Goal: Task Accomplishment & Management: Manage account settings

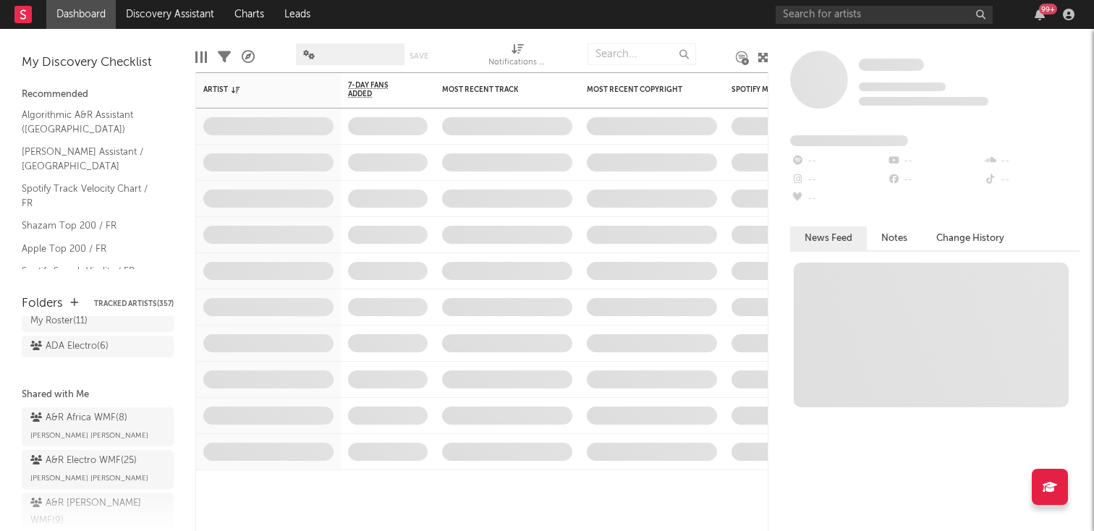
scroll to position [103, 0]
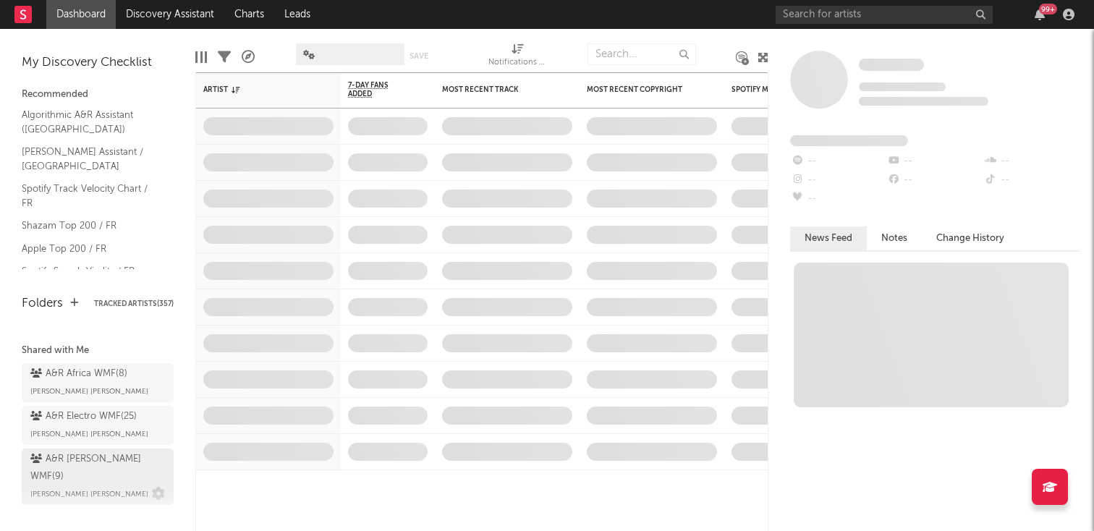
click at [103, 453] on div "A&R [PERSON_NAME] WMF ( 9 )" at bounding box center [95, 468] width 131 height 35
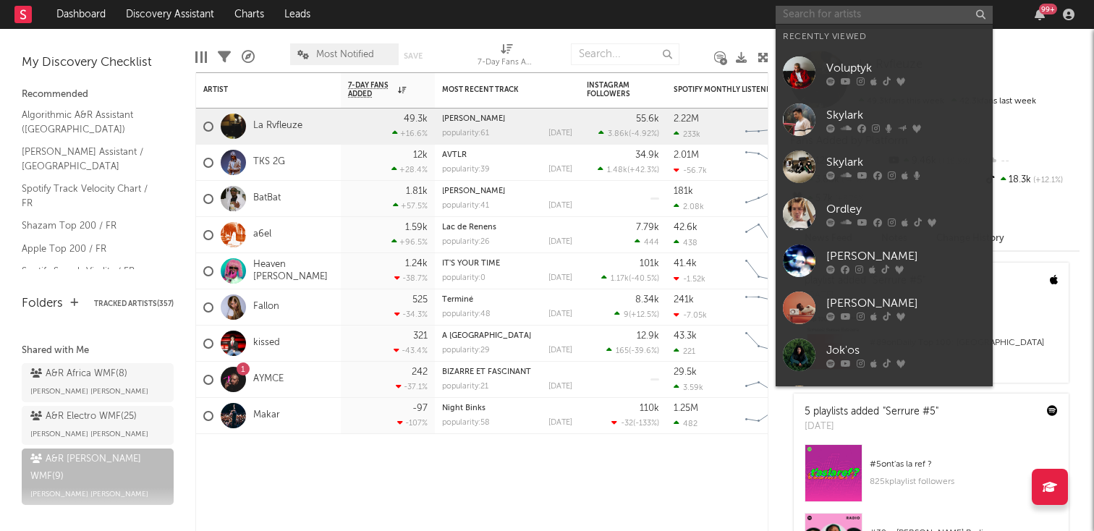
click at [839, 19] on input "text" at bounding box center [884, 15] width 217 height 18
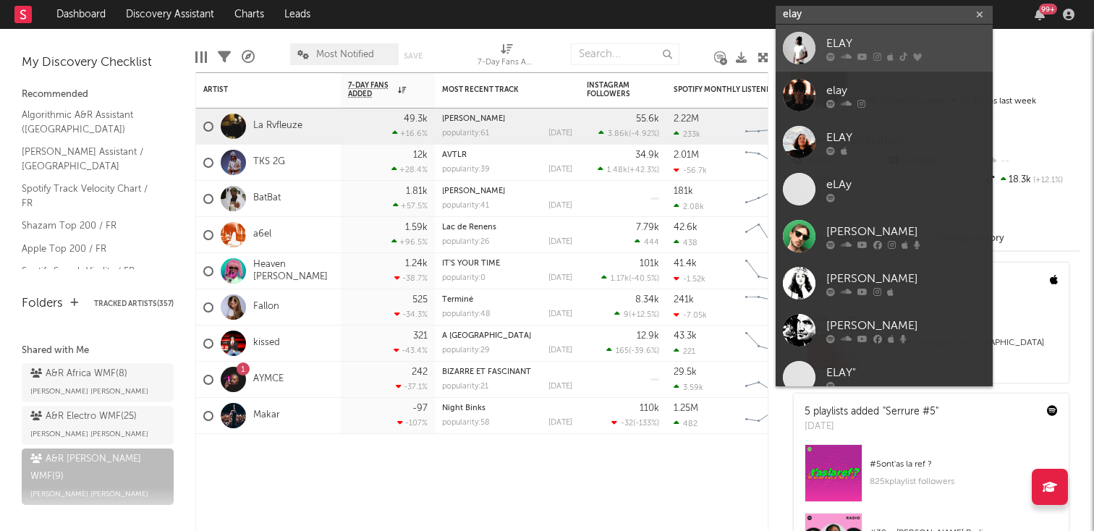
type input "elay"
click at [840, 42] on div "ELAY" at bounding box center [905, 43] width 159 height 17
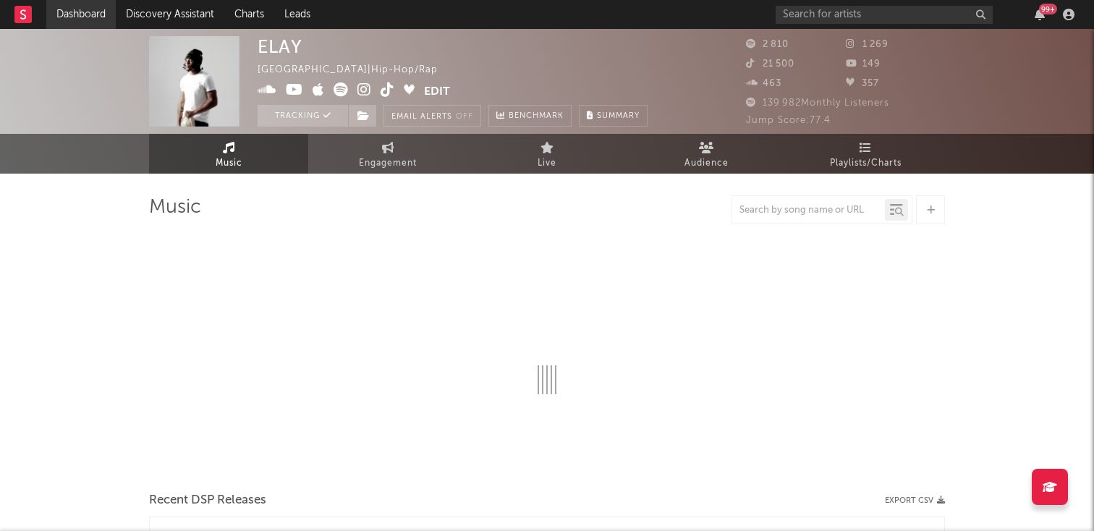
select select "1w"
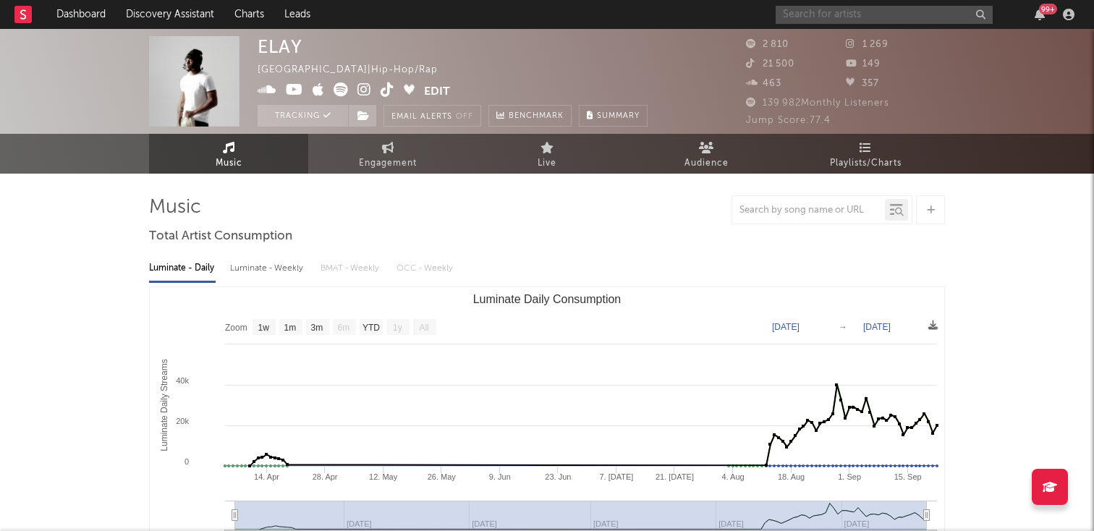
click at [809, 13] on input "text" at bounding box center [884, 15] width 217 height 18
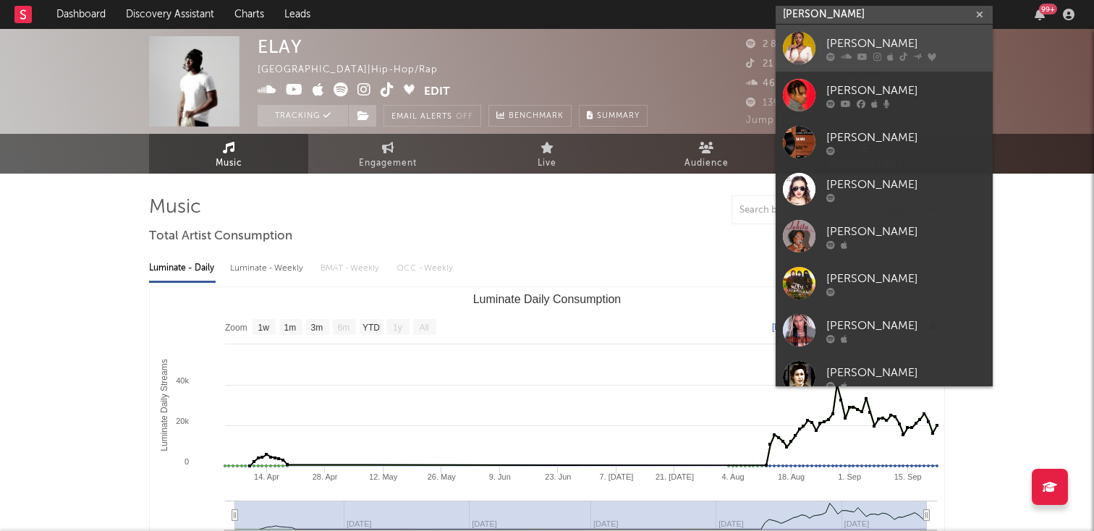
type input "[PERSON_NAME]"
click at [843, 52] on icon at bounding box center [846, 56] width 11 height 9
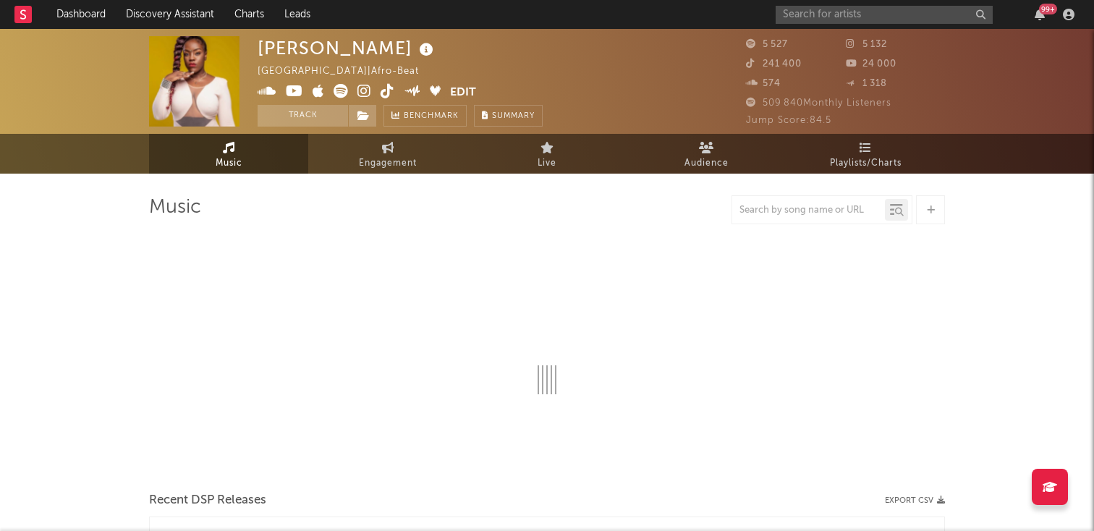
select select "1w"
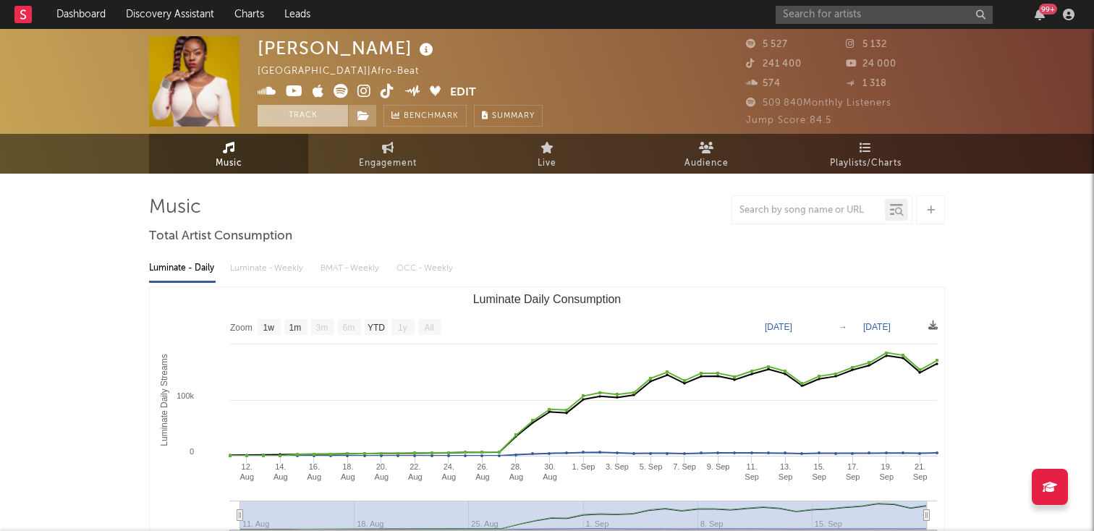
click at [274, 122] on button "Track" at bounding box center [303, 116] width 90 height 22
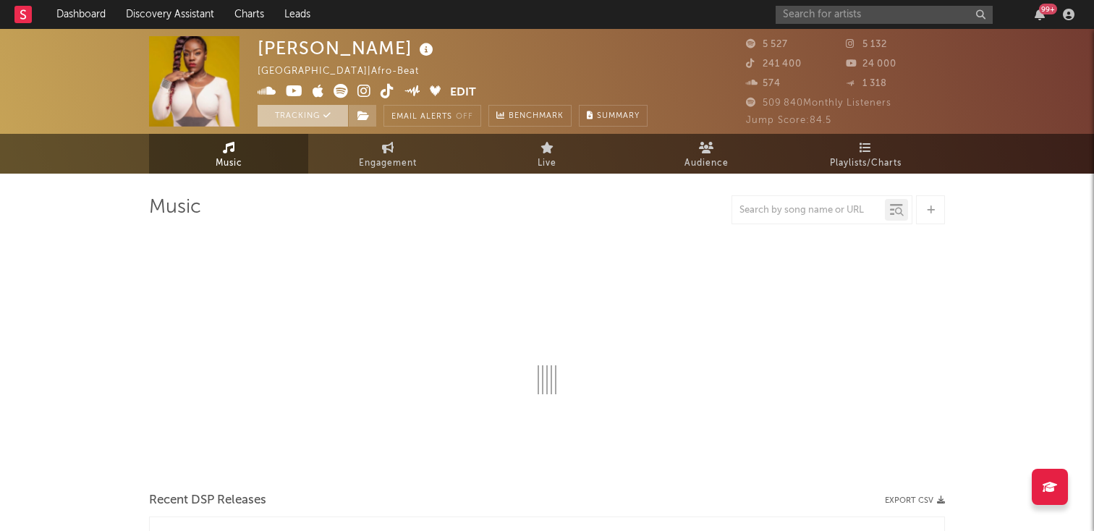
select select "1w"
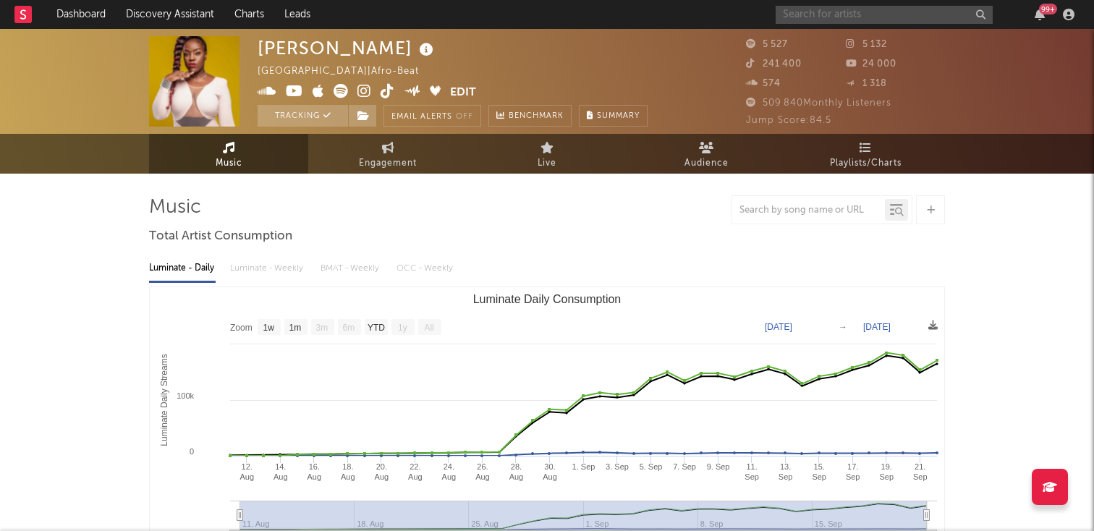
click at [836, 12] on input "text" at bounding box center [884, 15] width 217 height 18
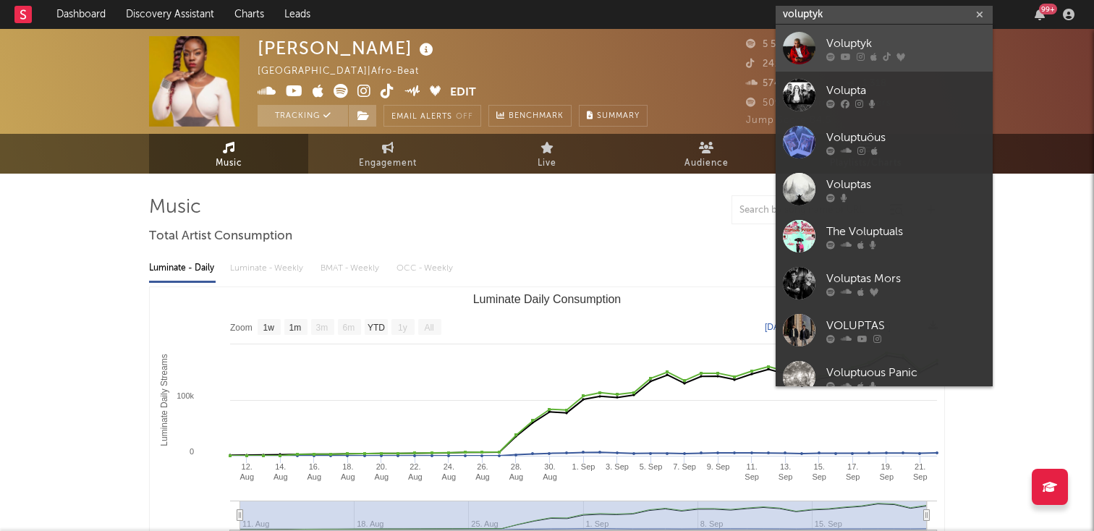
type input "voluptyk"
click at [854, 35] on div "Voluptyk" at bounding box center [905, 43] width 159 height 17
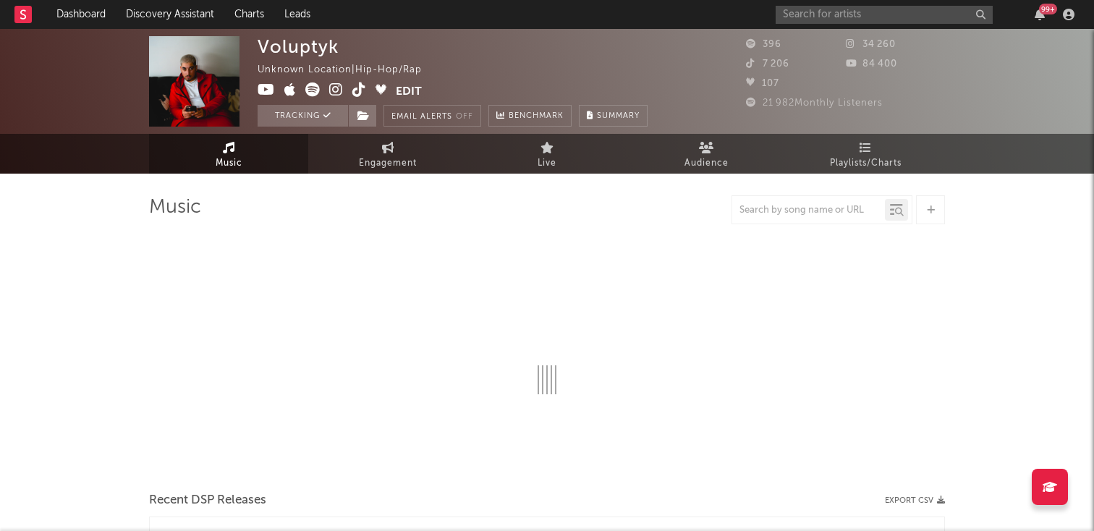
select select "1w"
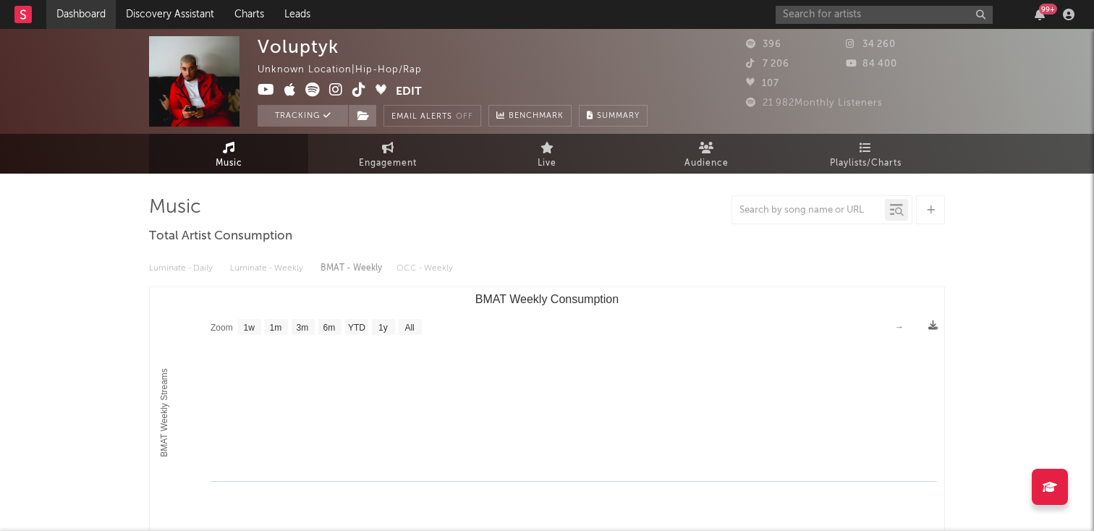
click at [88, 13] on link "Dashboard" at bounding box center [80, 14] width 69 height 29
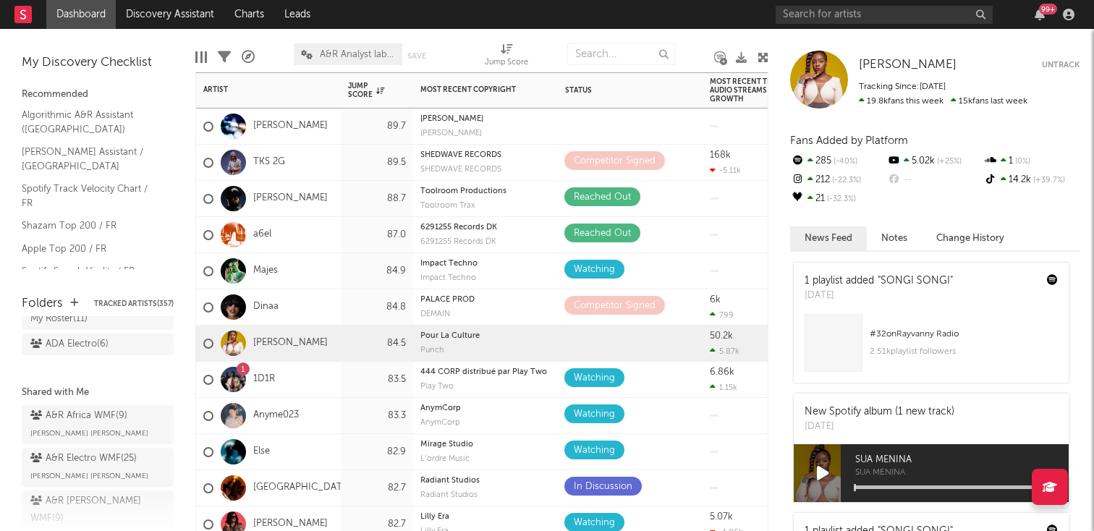
scroll to position [103, 0]
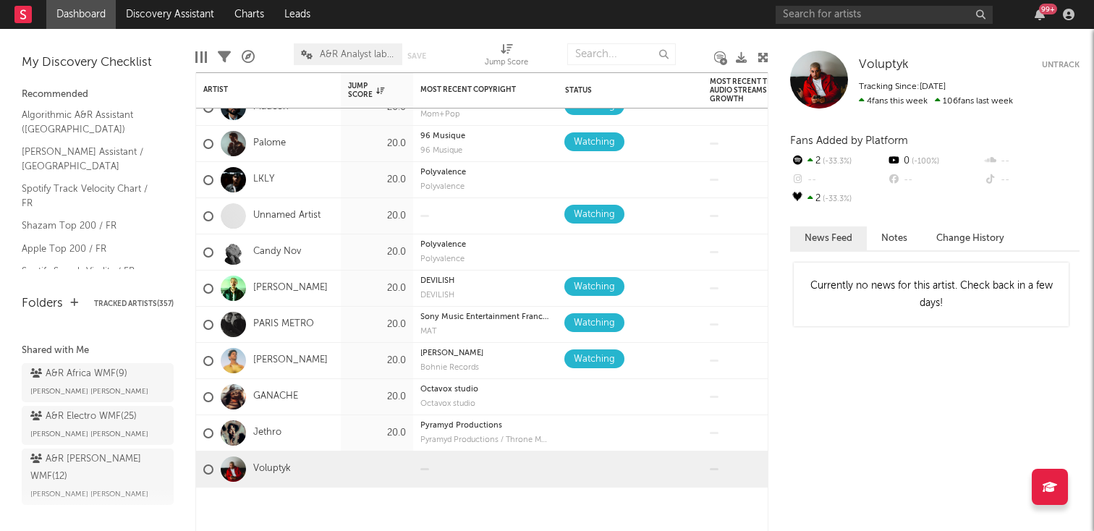
click at [109, 485] on span "[PERSON_NAME] [PERSON_NAME]" at bounding box center [89, 493] width 118 height 17
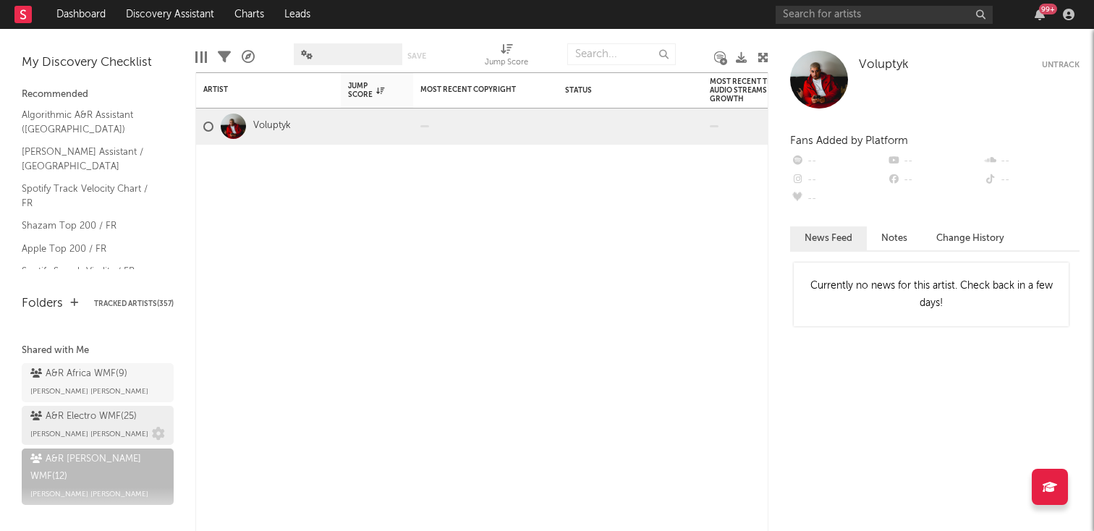
click at [103, 420] on div "A&R Electro WMF ( 25 )" at bounding box center [83, 416] width 106 height 17
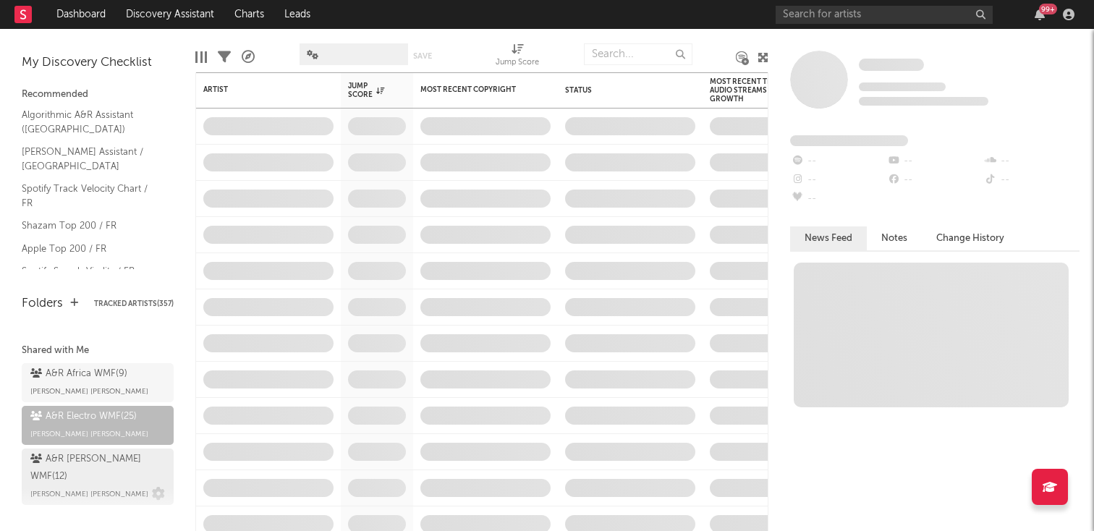
click at [77, 481] on div "A&R [PERSON_NAME] WMF ( 12 ) [PERSON_NAME] [PERSON_NAME]" at bounding box center [97, 477] width 135 height 52
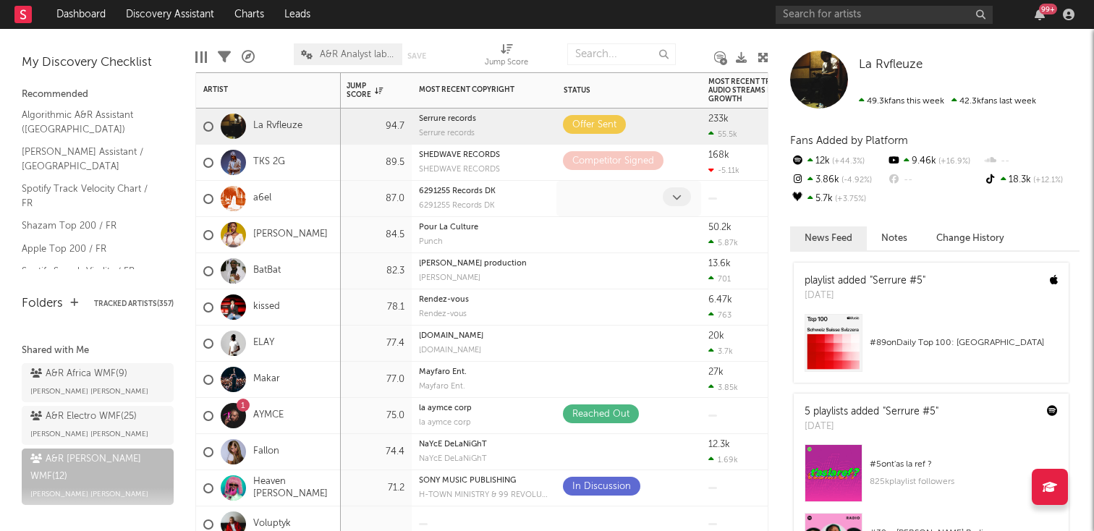
click at [674, 193] on icon at bounding box center [676, 196] width 9 height 9
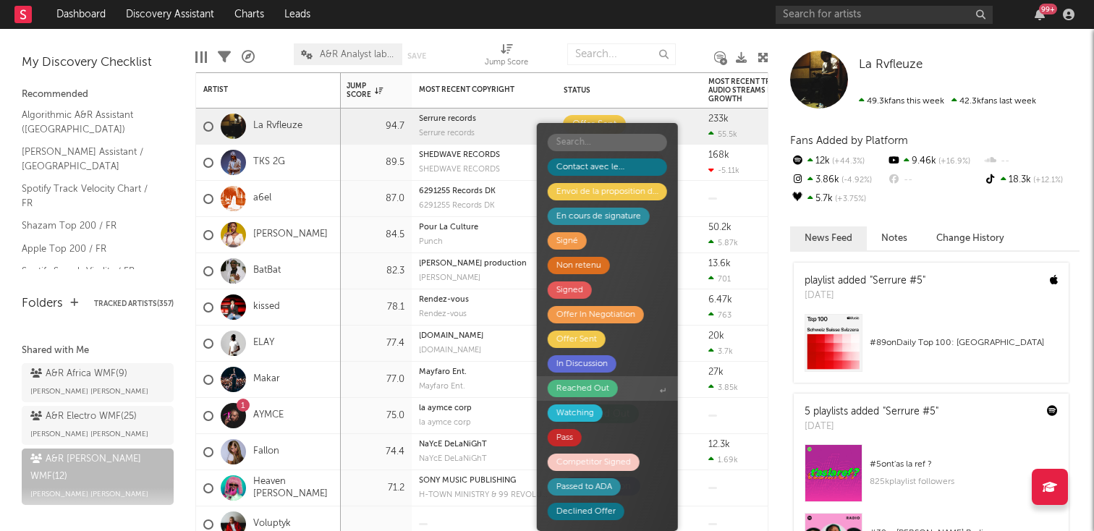
click at [575, 384] on div "Reached Out" at bounding box center [582, 388] width 53 height 17
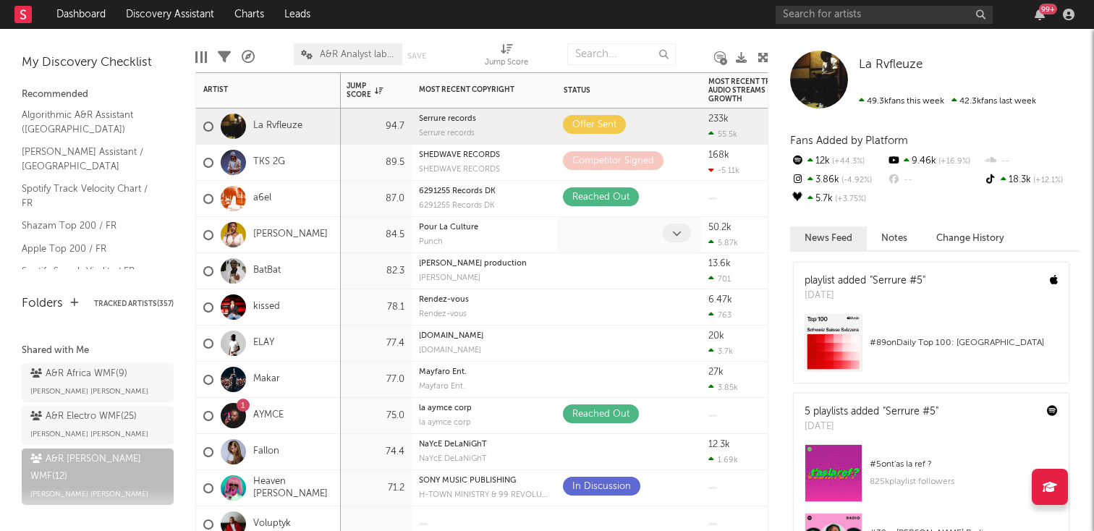
click at [673, 232] on icon at bounding box center [676, 233] width 9 height 9
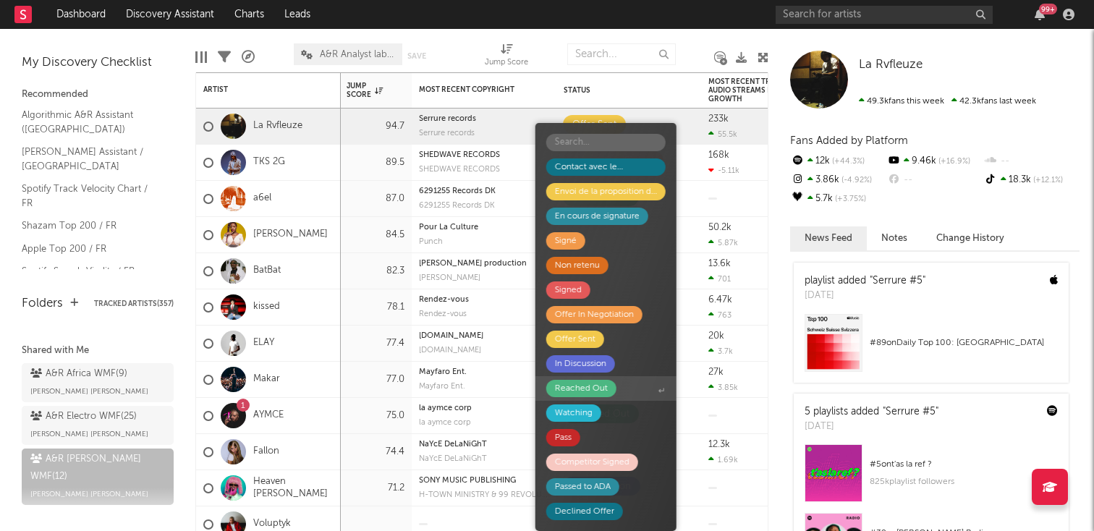
click at [594, 387] on div "Reached Out" at bounding box center [581, 388] width 53 height 17
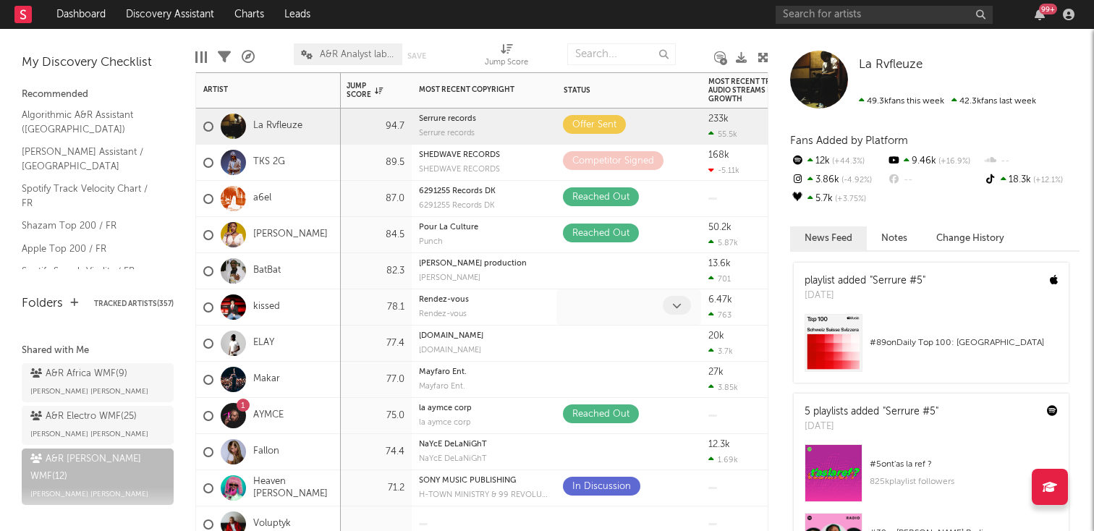
click at [678, 307] on icon at bounding box center [676, 305] width 9 height 9
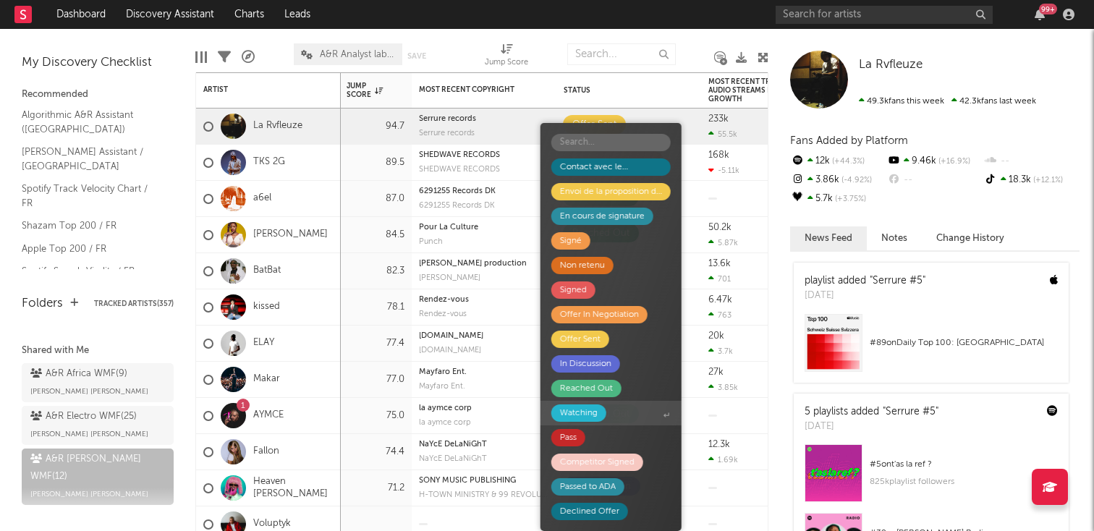
click at [593, 414] on div "Watching" at bounding box center [579, 412] width 38 height 17
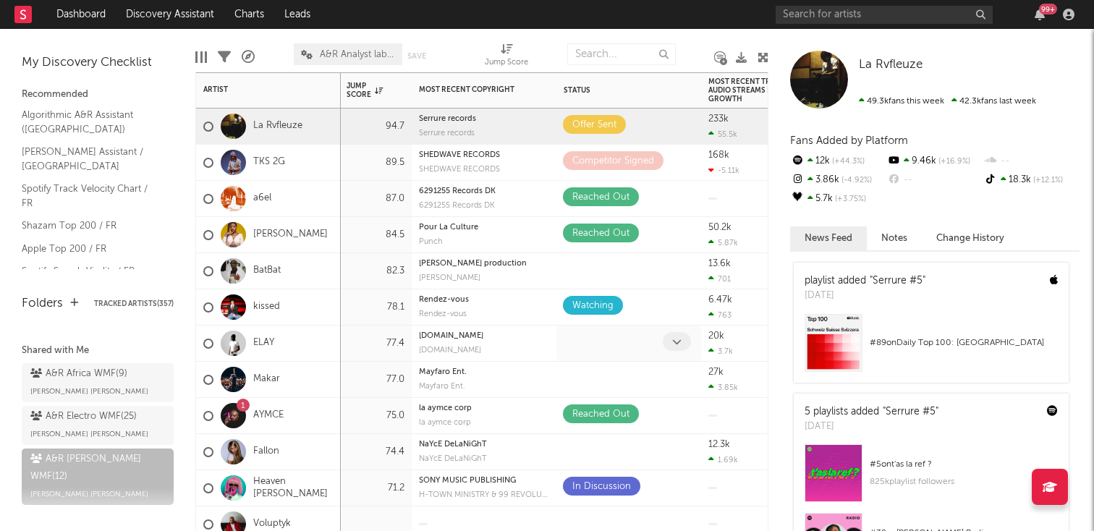
click at [672, 340] on icon at bounding box center [676, 341] width 9 height 9
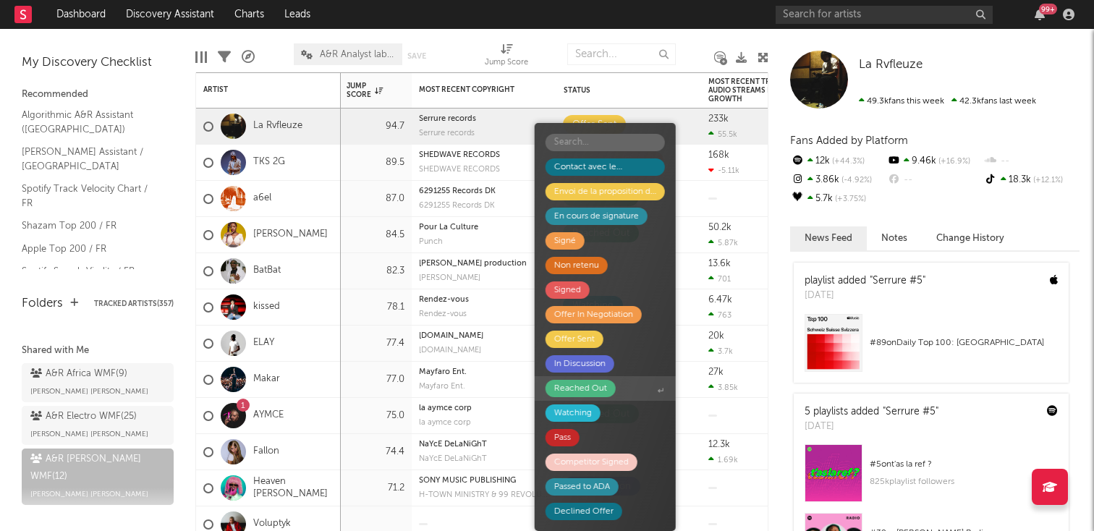
click at [614, 391] on div "Reached Out" at bounding box center [581, 388] width 70 height 17
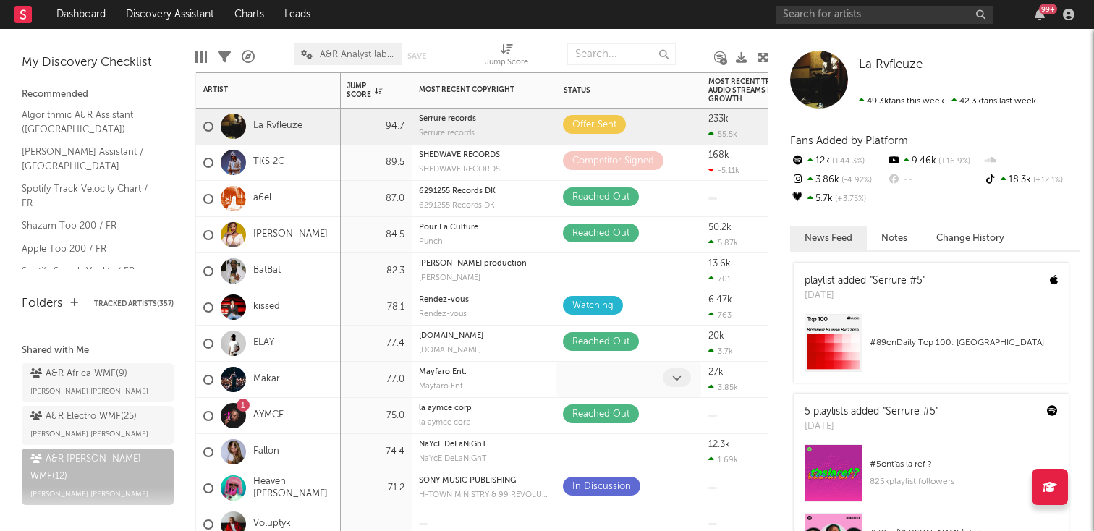
click at [676, 375] on icon at bounding box center [676, 377] width 9 height 9
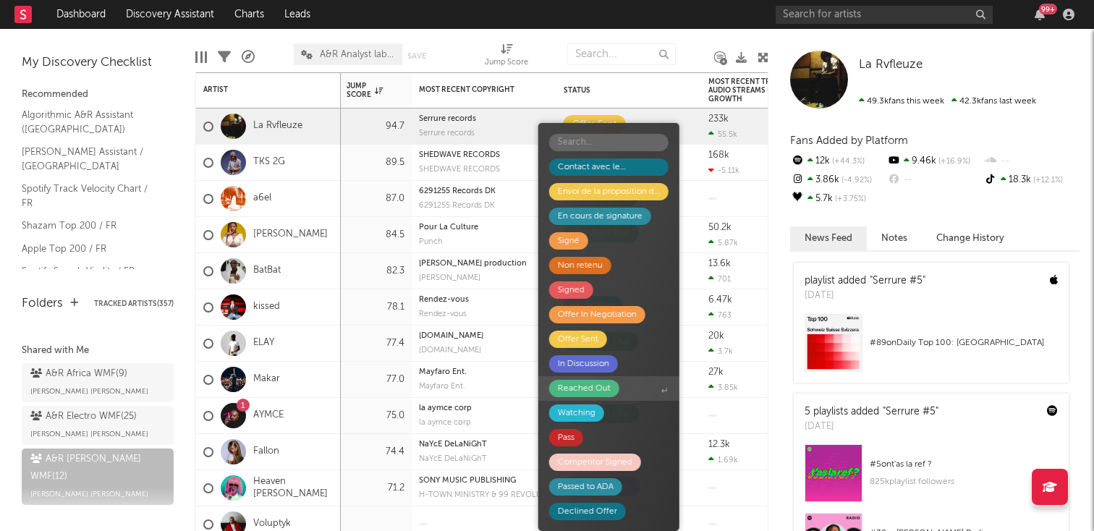
click at [607, 391] on div "Reached Out" at bounding box center [584, 388] width 53 height 17
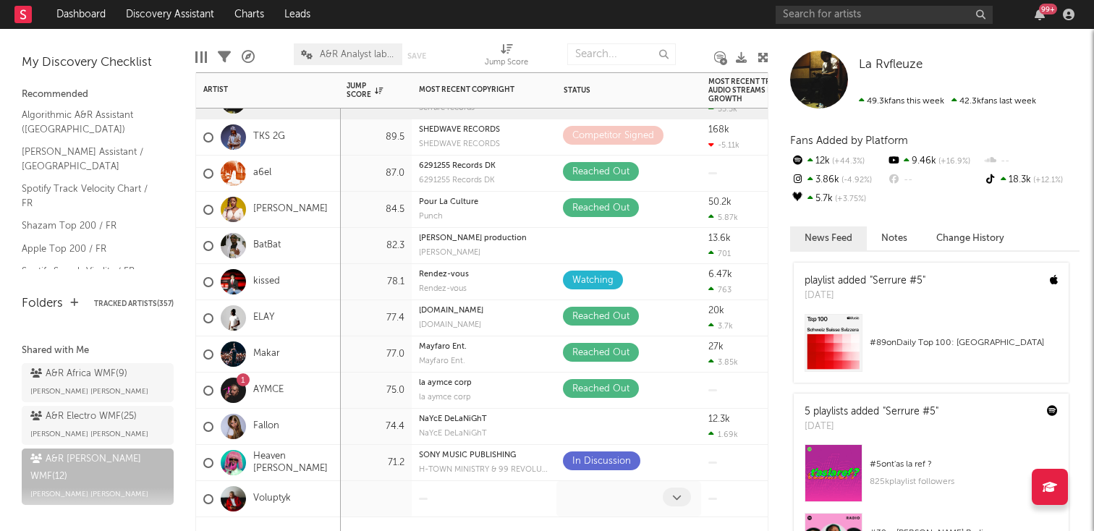
click at [677, 493] on icon at bounding box center [676, 497] width 9 height 9
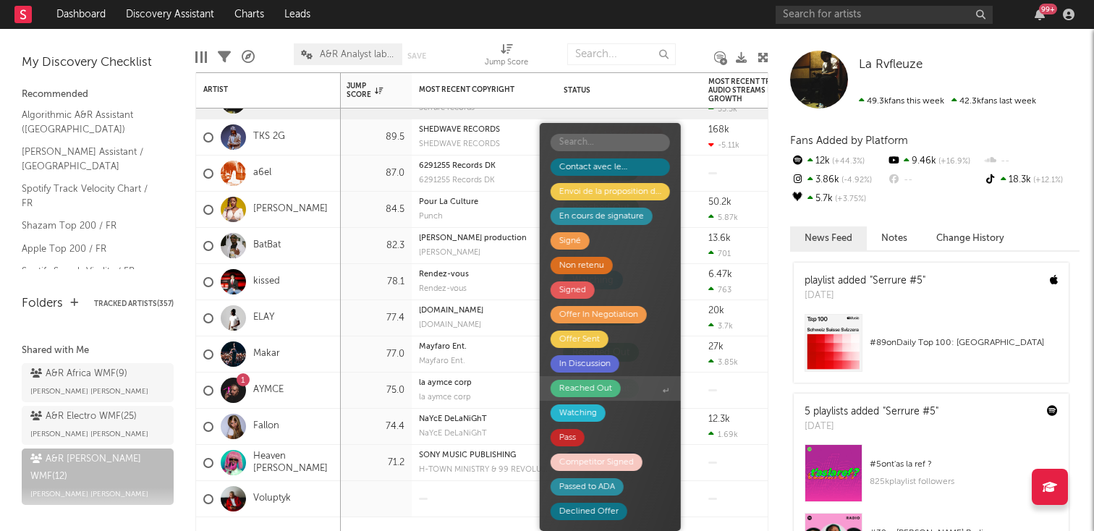
click at [599, 387] on div "Reached Out" at bounding box center [585, 388] width 53 height 17
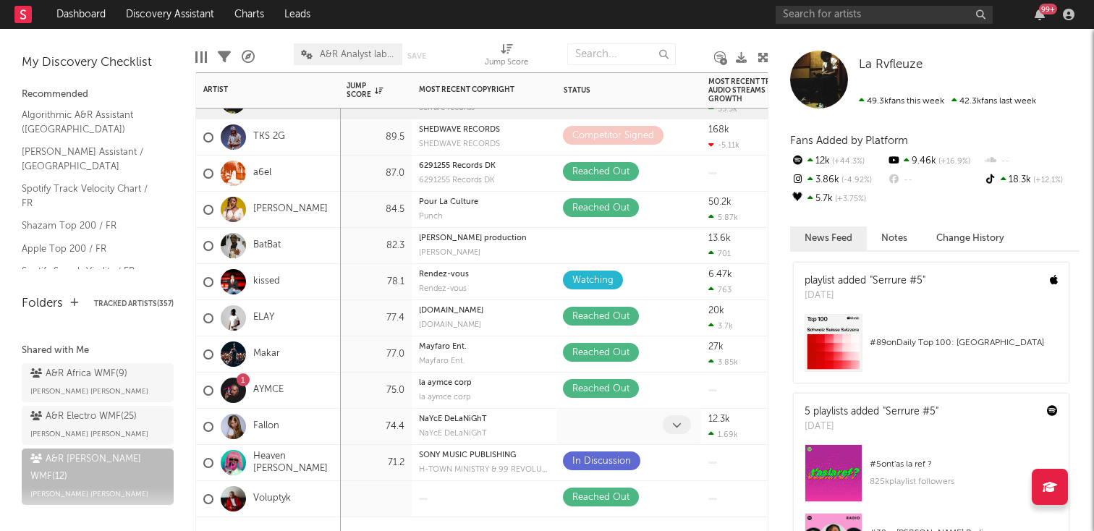
click at [673, 424] on icon at bounding box center [676, 424] width 9 height 9
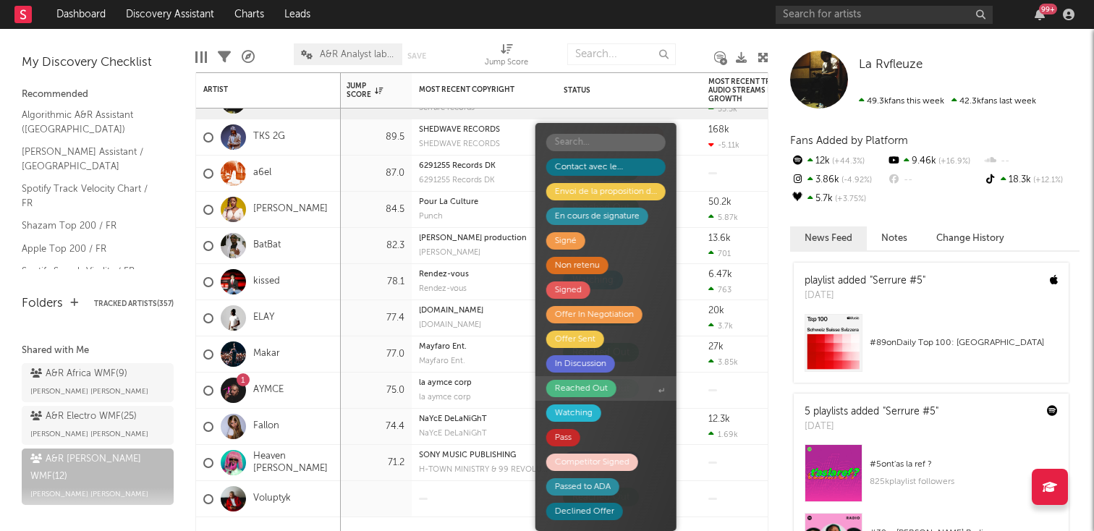
click at [598, 389] on div "Reached Out" at bounding box center [581, 388] width 53 height 17
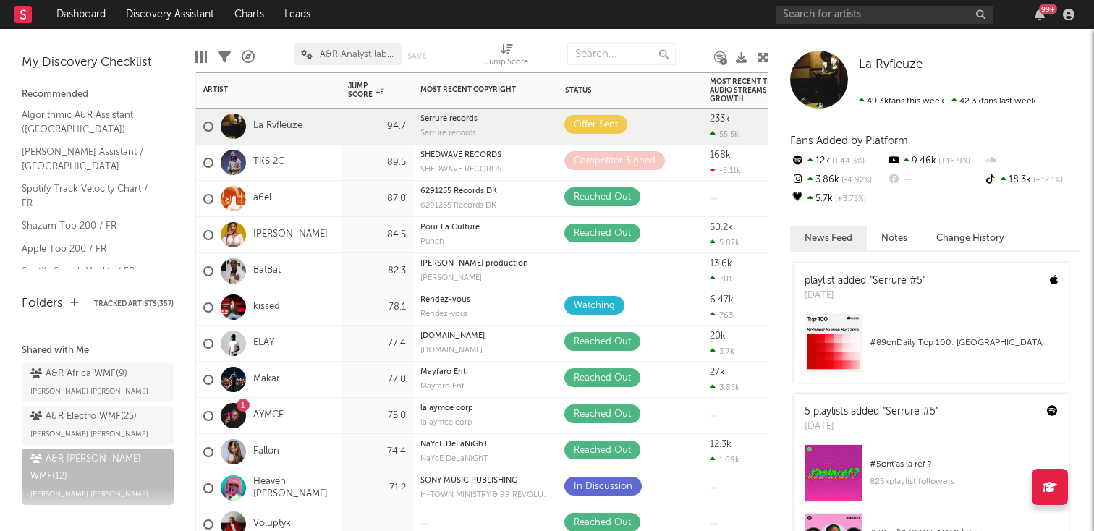
click at [330, 172] on div "TKS 2G" at bounding box center [268, 163] width 145 height 36
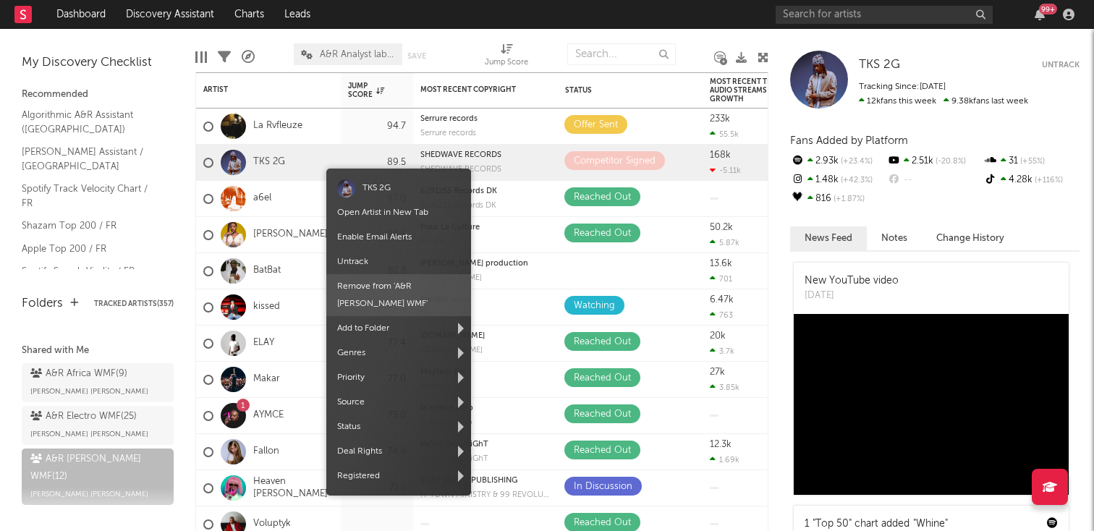
click at [366, 284] on span "Remove from ' A&R [PERSON_NAME] WMF '" at bounding box center [398, 295] width 145 height 42
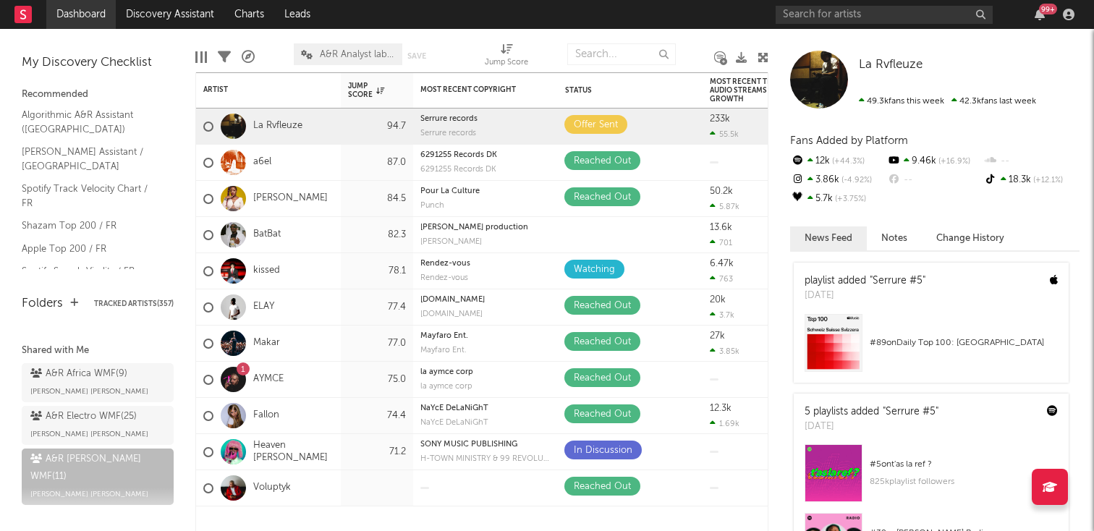
click at [76, 26] on link "Dashboard" at bounding box center [80, 14] width 69 height 29
